Goal: Information Seeking & Learning: Learn about a topic

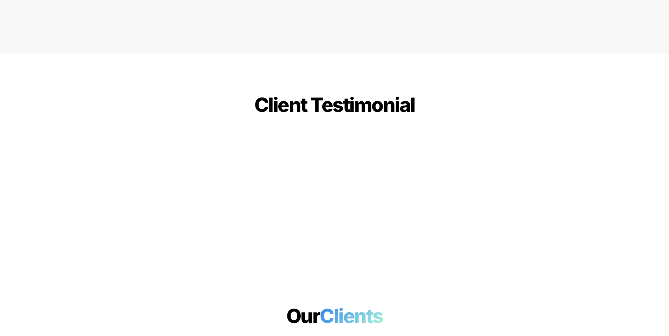
scroll to position [1720, 0]
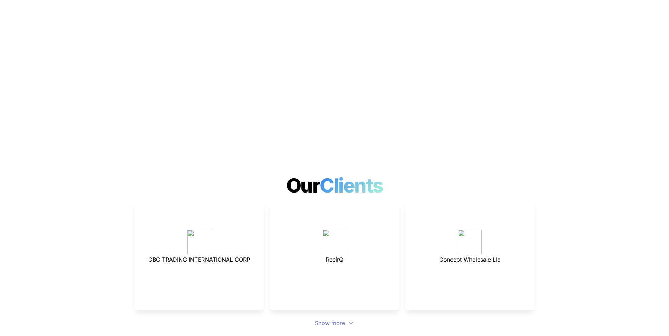
click at [345, 328] on div at bounding box center [334, 340] width 246 height 24
click at [342, 319] on div "Show more" at bounding box center [334, 323] width 400 height 8
click at [325, 319] on div "Show more" at bounding box center [334, 323] width 400 height 8
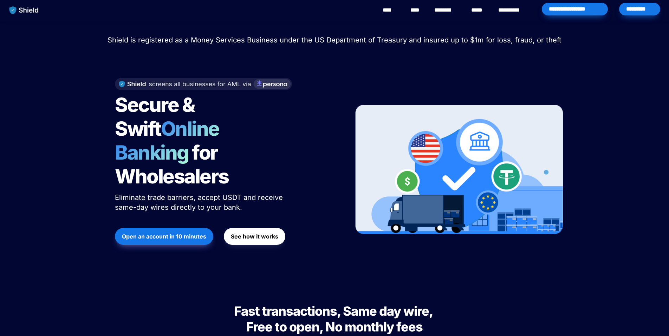
scroll to position [0, 0]
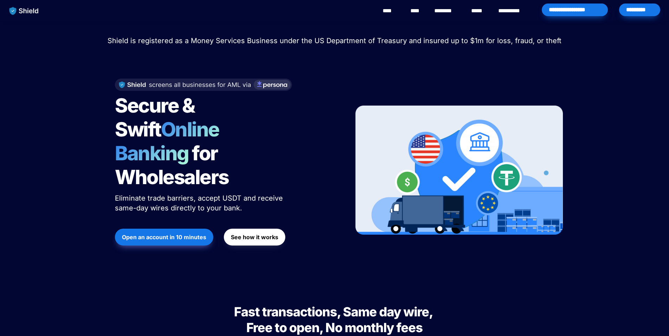
click at [251, 234] on strong "See how it works" at bounding box center [254, 237] width 47 height 7
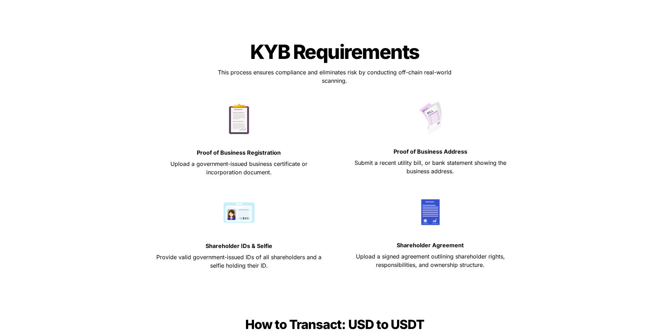
scroll to position [390, 0]
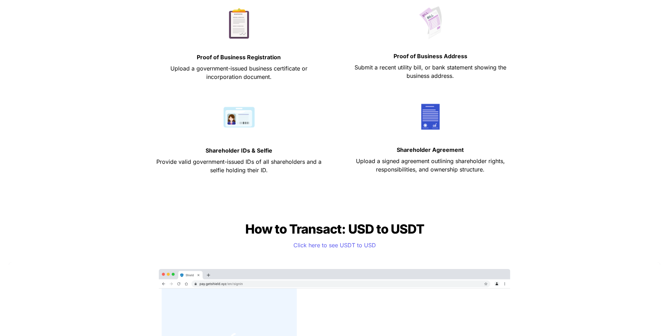
click at [318, 171] on p "Provide valid government-issued IDs of all shareholders and a selfie holding th…" at bounding box center [239, 166] width 174 height 20
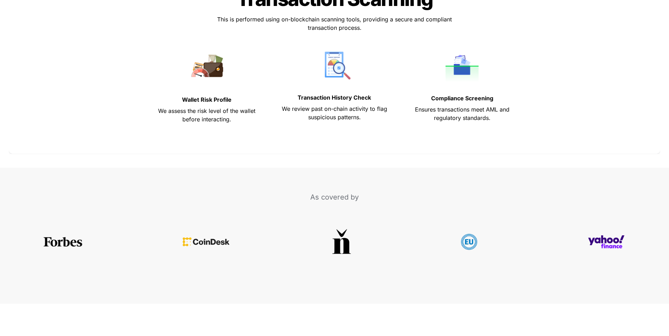
scroll to position [3014, 0]
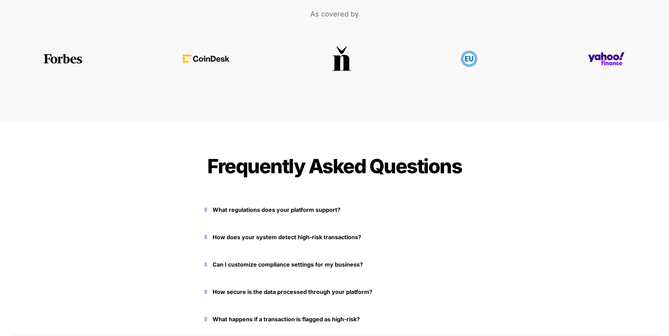
click at [207, 209] on icon "button" at bounding box center [205, 210] width 2 height 8
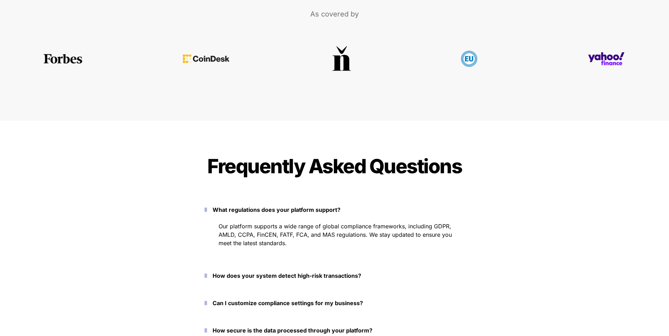
click at [207, 209] on icon "button" at bounding box center [205, 210] width 2 height 8
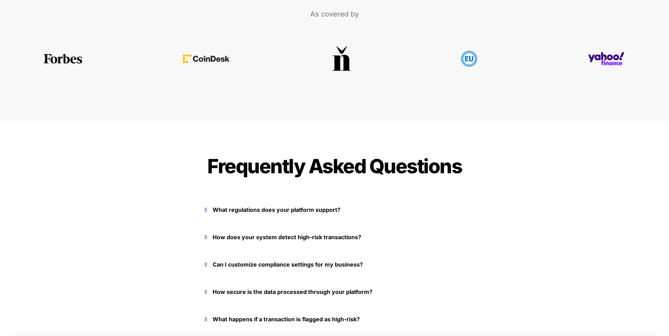
click at [207, 237] on icon "button" at bounding box center [205, 237] width 2 height 8
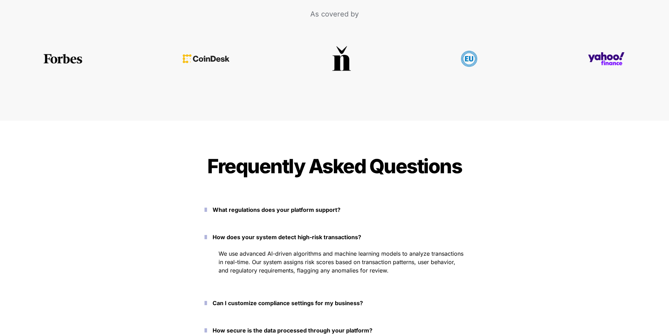
click at [207, 237] on icon "button" at bounding box center [205, 237] width 2 height 8
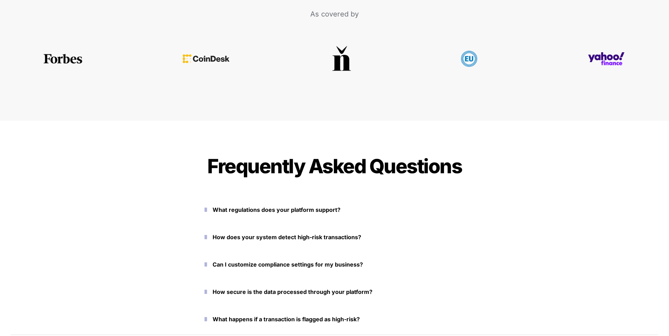
click at [207, 237] on icon "button" at bounding box center [205, 237] width 2 height 8
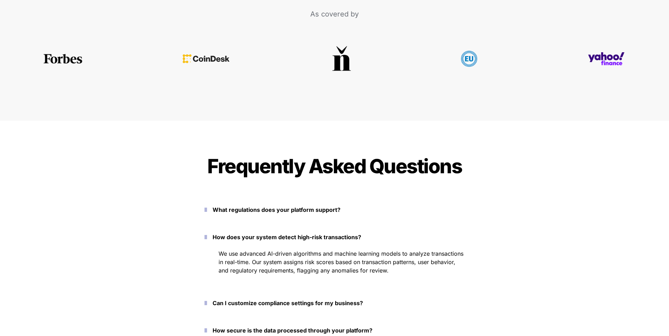
click at [207, 237] on icon "button" at bounding box center [205, 237] width 2 height 8
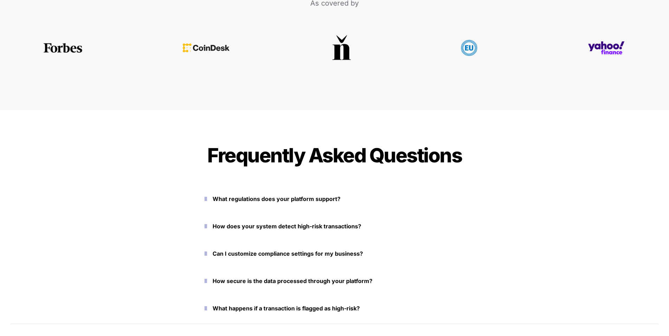
scroll to position [3027, 0]
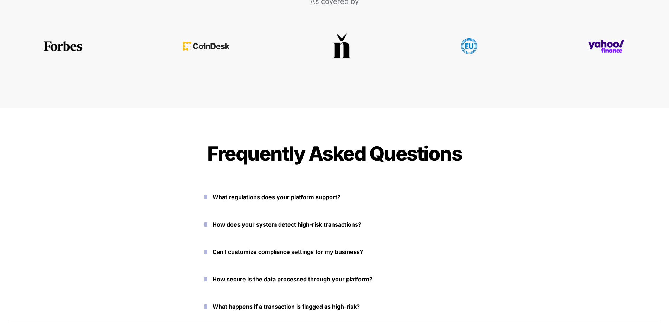
click at [207, 251] on icon "button" at bounding box center [205, 252] width 2 height 8
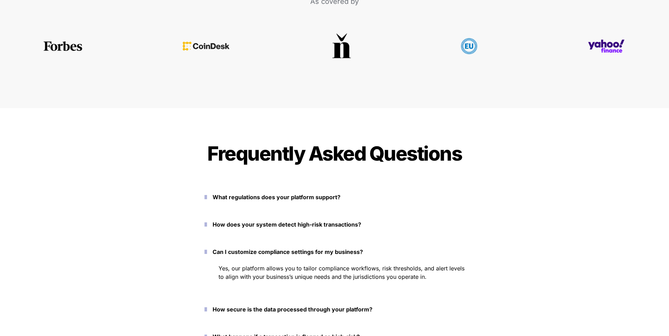
click at [207, 251] on icon "button" at bounding box center [205, 252] width 2 height 8
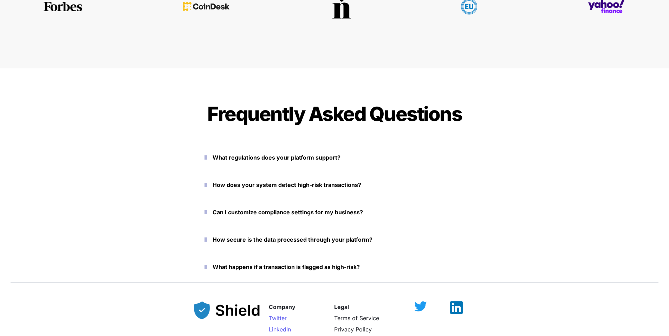
scroll to position [3076, 0]
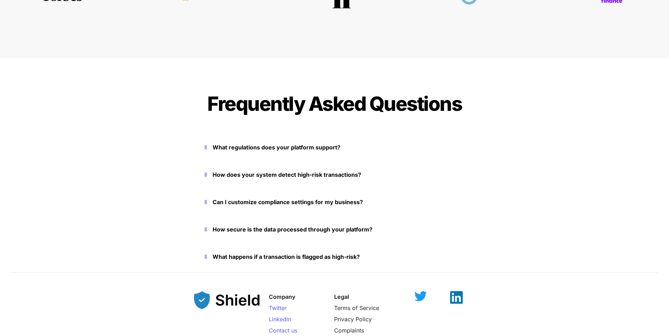
click at [207, 227] on icon "button" at bounding box center [205, 229] width 2 height 8
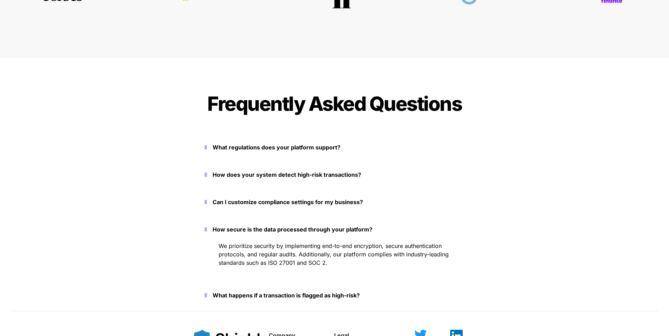
click at [207, 227] on icon "button" at bounding box center [205, 229] width 2 height 8
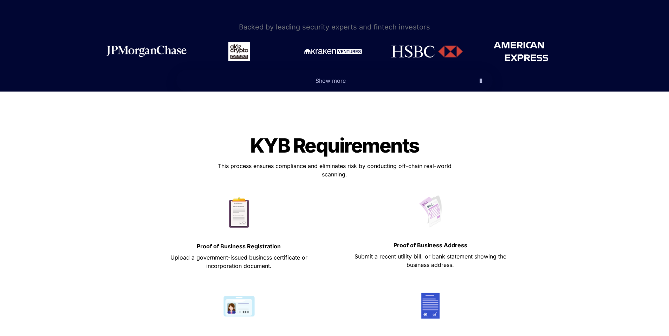
scroll to position [0, 0]
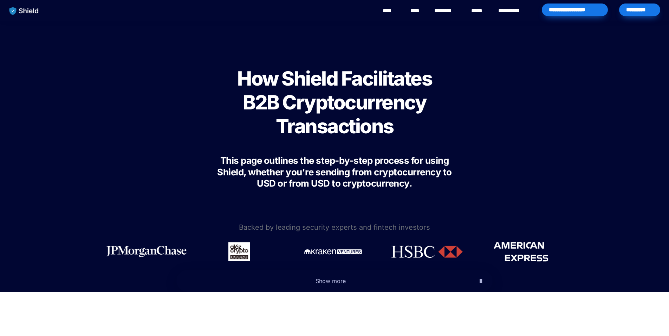
click at [323, 283] on span "Show more" at bounding box center [330, 281] width 30 height 7
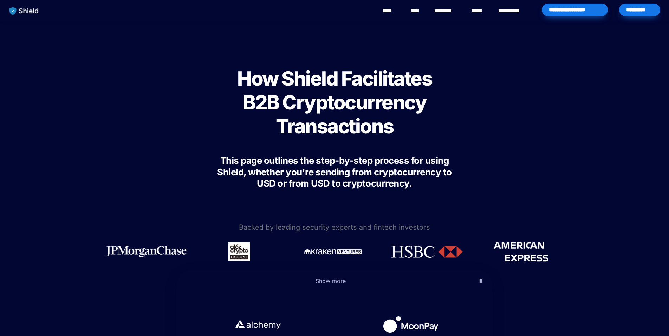
click at [328, 281] on span "Show more" at bounding box center [330, 281] width 30 height 7
click at [479, 281] on icon "button" at bounding box center [480, 281] width 2 height 8
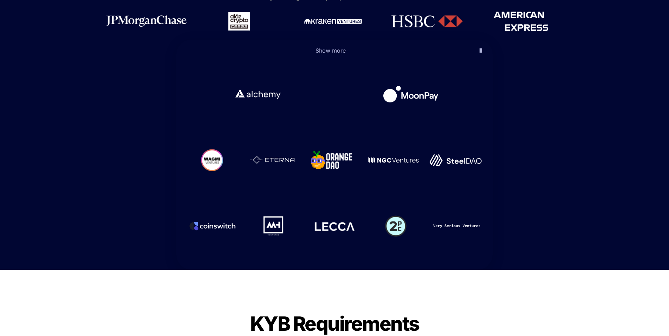
scroll to position [0, 0]
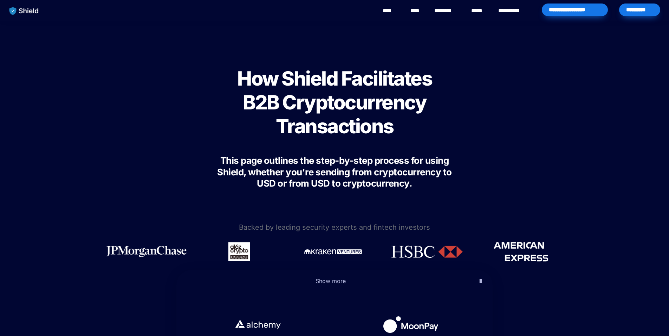
click at [512, 9] on link "**********" at bounding box center [514, 11] width 32 height 8
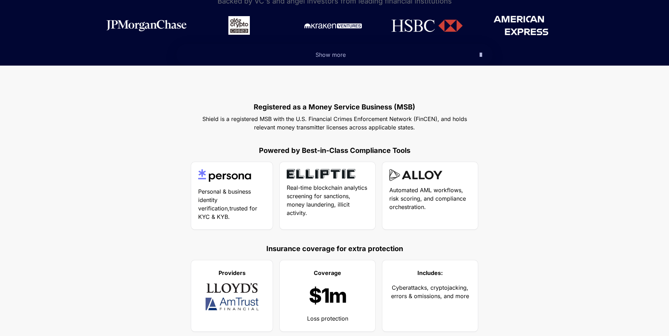
scroll to position [294, 0]
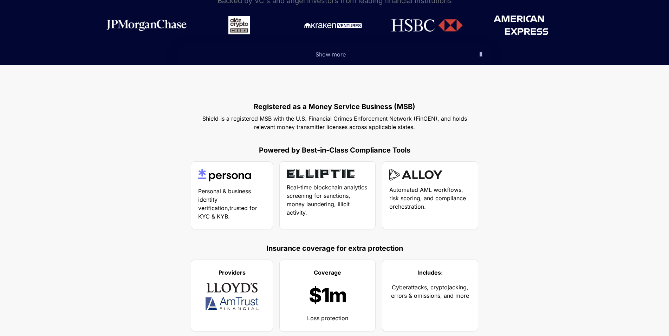
click at [241, 187] on p "Personal & business identity verification,trusted for KYC & KYB." at bounding box center [231, 204] width 67 height 37
click at [239, 217] on p "Personal & business identity verification,trusted for KYC & KYB." at bounding box center [231, 204] width 67 height 37
drag, startPoint x: 236, startPoint y: 218, endPoint x: 199, endPoint y: 180, distance: 52.9
click at [199, 180] on div "Personal & business identity verification,trusted for KYC & KYB." at bounding box center [231, 195] width 81 height 67
click at [243, 214] on p "Personal & business identity verification,trusted for KYC & KYB." at bounding box center [231, 204] width 67 height 37
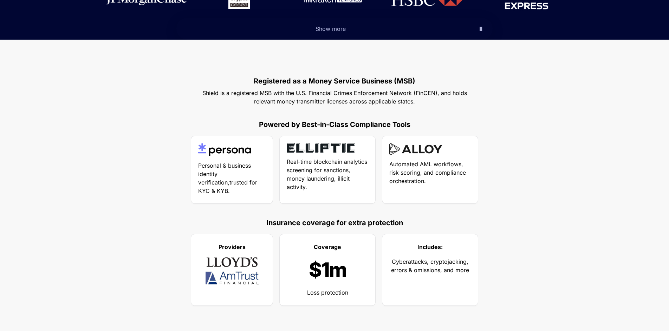
scroll to position [330, 0]
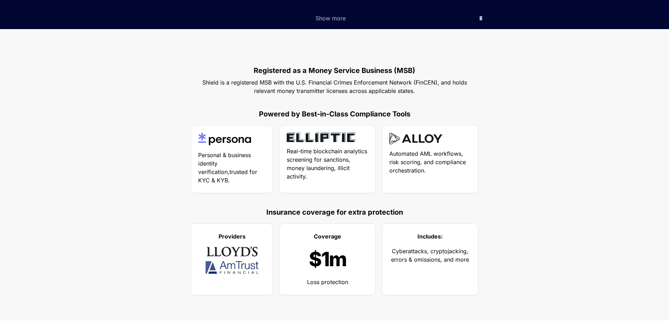
click at [414, 176] on div "Automated AML workflows, risk scoring, and compliance orchestration." at bounding box center [430, 159] width 96 height 67
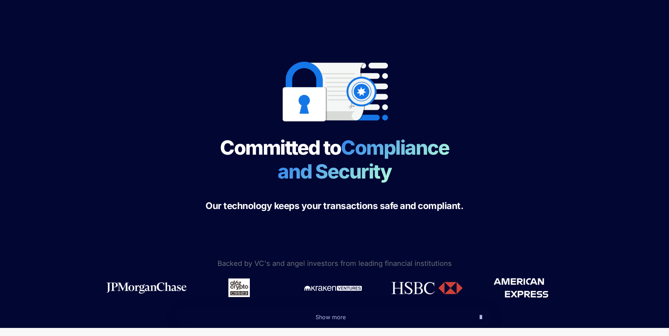
scroll to position [0, 0]
